Goal: Find specific page/section: Find specific page/section

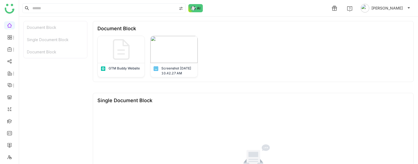
click at [10, 119] on link at bounding box center [9, 120] width 5 height 5
drag, startPoint x: 229, startPoint y: 79, endPoint x: 10, endPoint y: 119, distance: 223.1
click at [10, 119] on link at bounding box center [9, 120] width 5 height 5
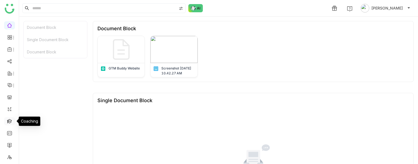
click at [10, 119] on link at bounding box center [9, 120] width 5 height 5
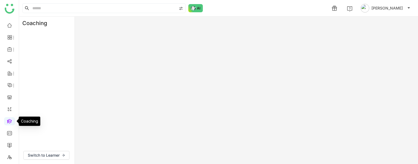
click at [10, 119] on link at bounding box center [9, 120] width 5 height 5
